Goal: Use online tool/utility: Utilize a website feature to perform a specific function

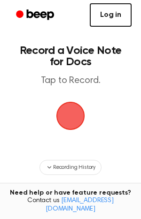
click at [108, 11] on link "Log in" at bounding box center [111, 14] width 42 height 23
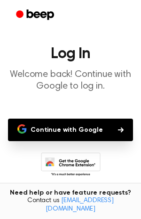
scroll to position [28, 0]
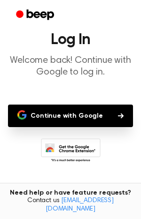
click at [95, 118] on button "Continue with Google" at bounding box center [70, 116] width 125 height 23
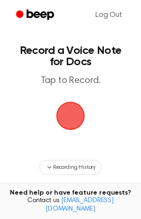
click at [68, 121] on span "button" at bounding box center [70, 115] width 43 height 43
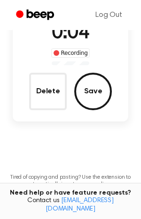
scroll to position [80, 0]
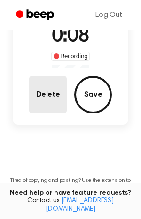
click at [59, 97] on button "Delete" at bounding box center [48, 95] width 38 height 38
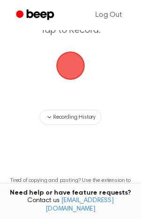
scroll to position [0, 0]
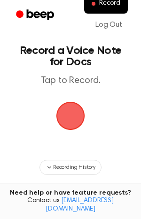
click at [66, 120] on span "button" at bounding box center [70, 116] width 46 height 46
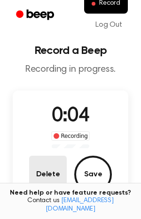
click at [62, 164] on button "Delete" at bounding box center [48, 175] width 38 height 38
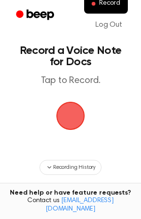
click at [74, 120] on span "button" at bounding box center [70, 116] width 39 height 39
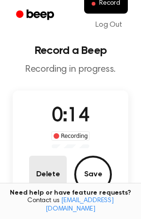
click at [41, 175] on button "Delete" at bounding box center [48, 175] width 38 height 38
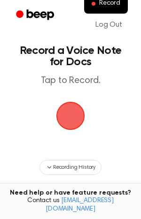
click at [67, 106] on span "button" at bounding box center [70, 116] width 32 height 32
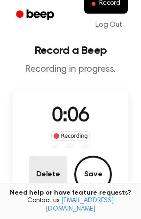
click at [55, 161] on button "Delete" at bounding box center [48, 175] width 38 height 38
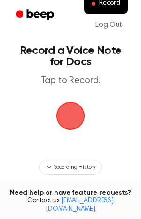
click at [70, 116] on span "button" at bounding box center [70, 116] width 31 height 31
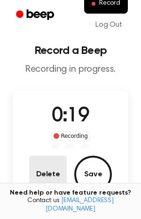
click at [56, 169] on button "Delete" at bounding box center [48, 175] width 38 height 38
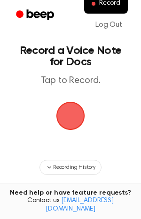
click at [73, 111] on span "button" at bounding box center [70, 116] width 31 height 31
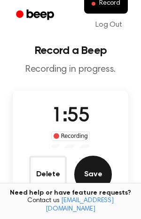
click at [90, 173] on button "Save" at bounding box center [93, 175] width 38 height 38
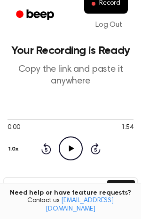
click at [65, 138] on circle at bounding box center [70, 148] width 23 height 23
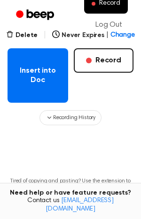
scroll to position [175, 0]
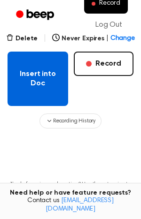
click at [47, 78] on button "Insert into Doc" at bounding box center [38, 79] width 61 height 54
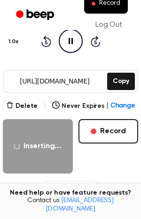
scroll to position [98, 0]
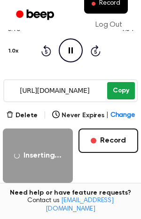
click at [114, 94] on button "Copy" at bounding box center [121, 90] width 28 height 17
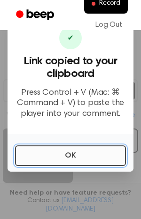
click at [57, 148] on button "OK" at bounding box center [70, 156] width 111 height 21
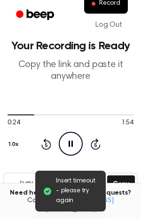
scroll to position [0, 0]
